Goal: Task Accomplishment & Management: Manage account settings

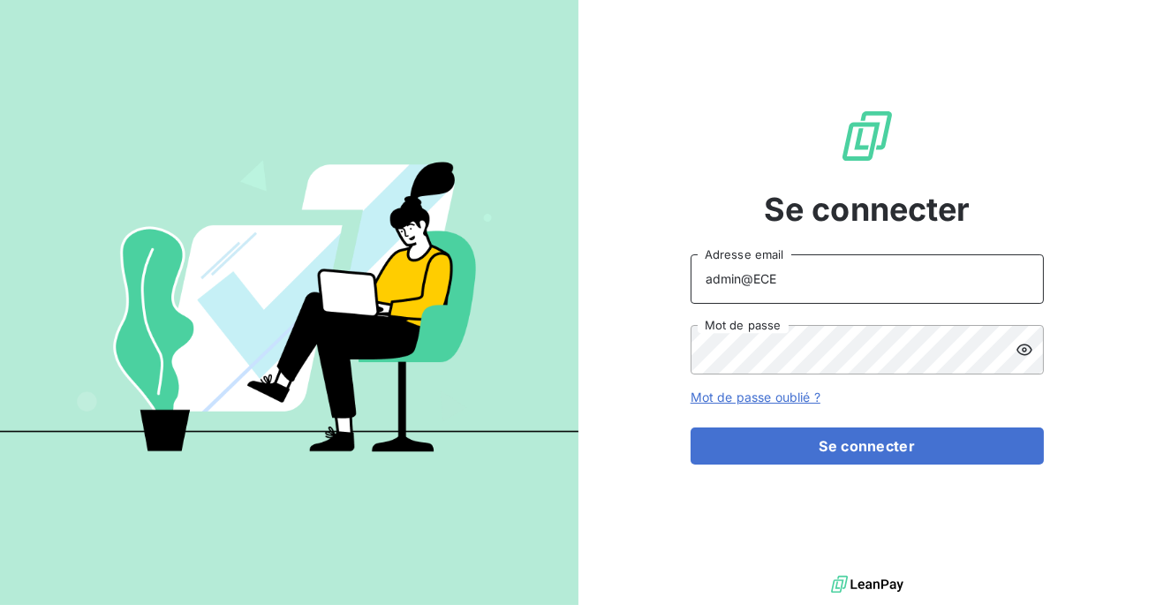
click at [797, 281] on input "admin@ECE" at bounding box center [867, 278] width 353 height 49
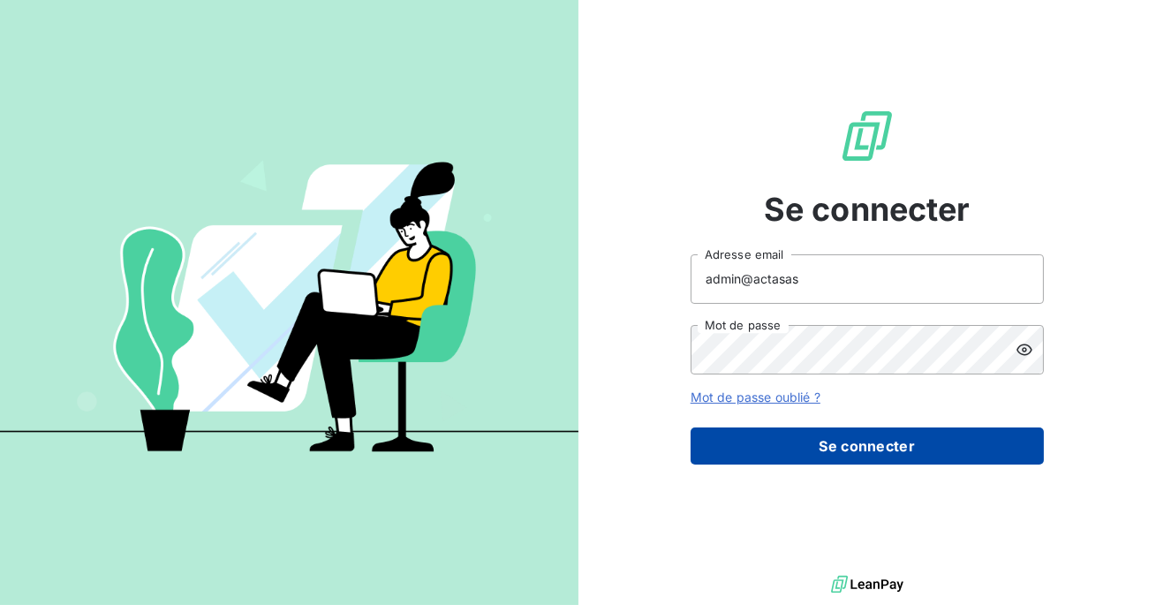
type input "admin@actasas"
click at [835, 431] on button "Se connecter" at bounding box center [867, 446] width 353 height 37
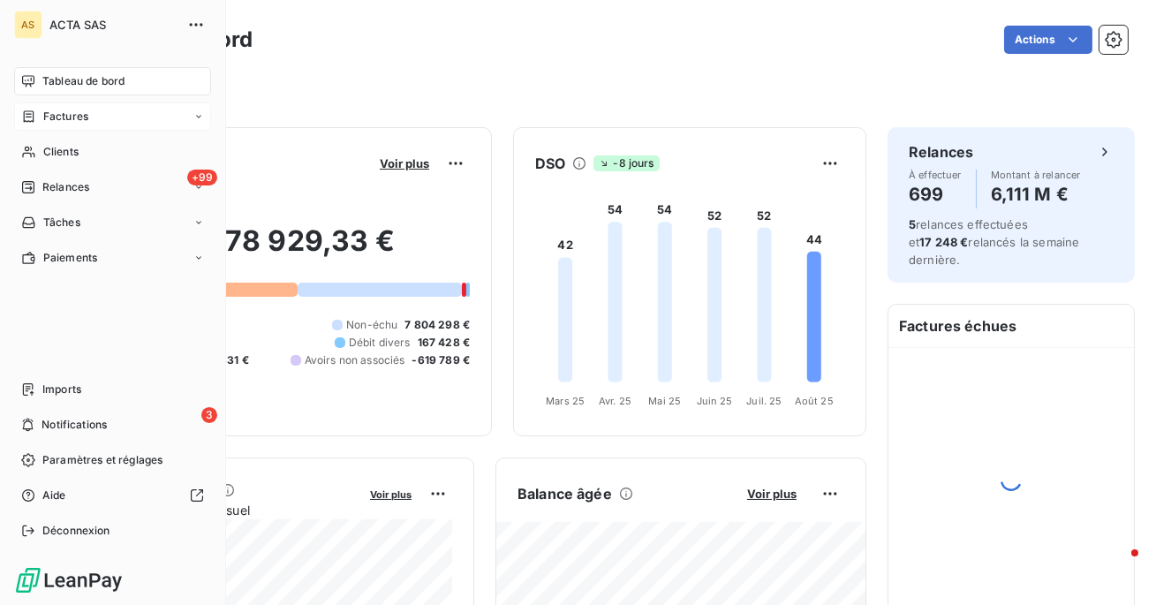
click at [55, 107] on div "Factures" at bounding box center [112, 116] width 197 height 28
click at [63, 129] on div "Factures" at bounding box center [112, 116] width 197 height 28
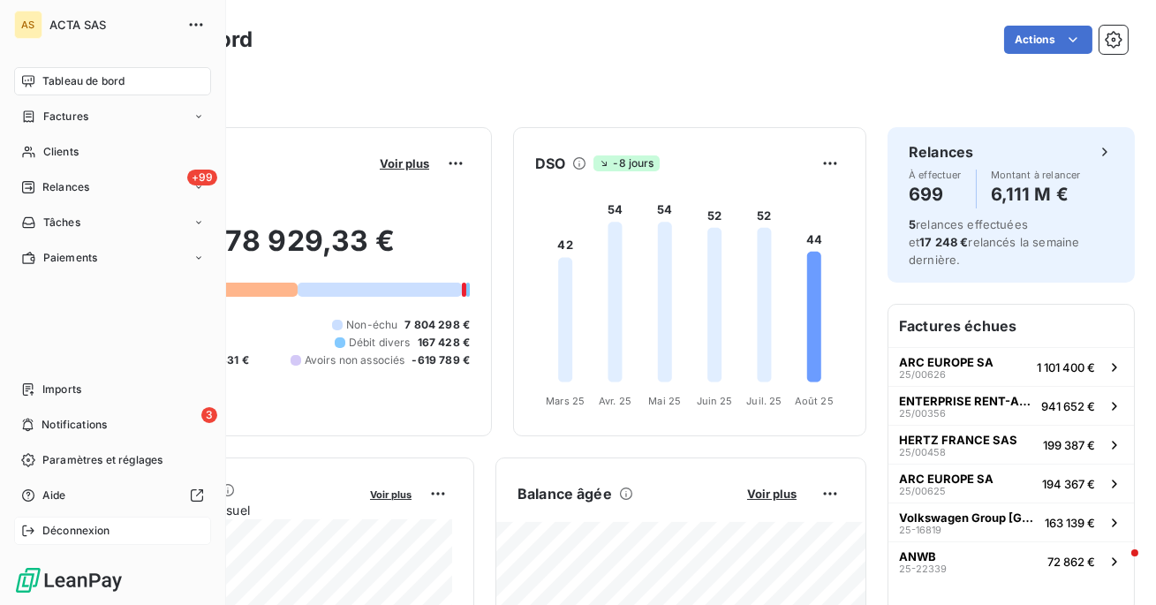
click at [44, 534] on span "Déconnexion" at bounding box center [76, 531] width 68 height 16
